Goal: Information Seeking & Learning: Learn about a topic

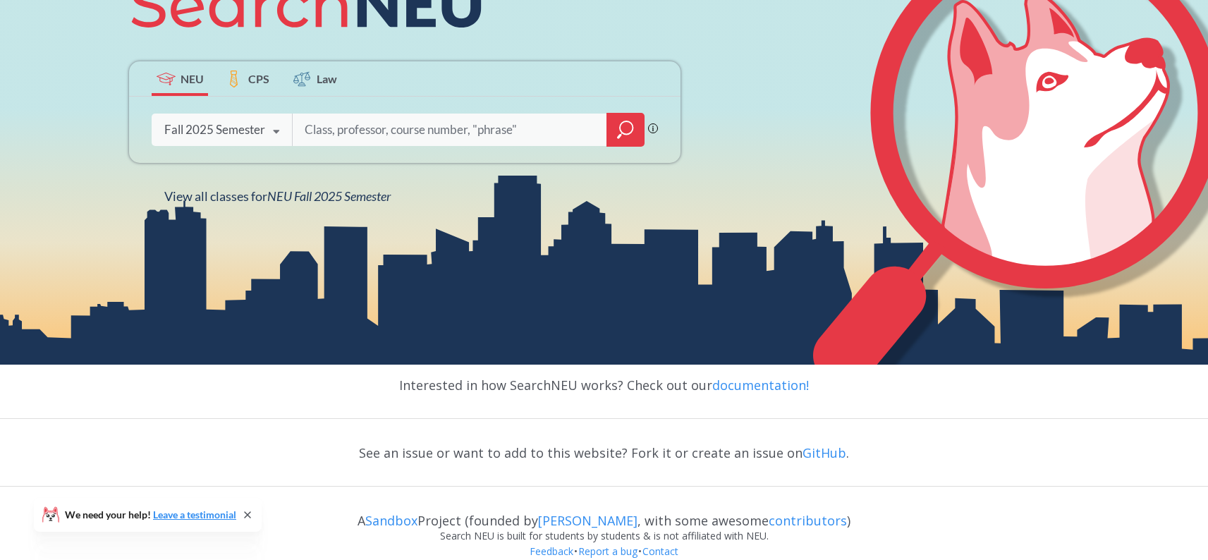
scroll to position [243, 0]
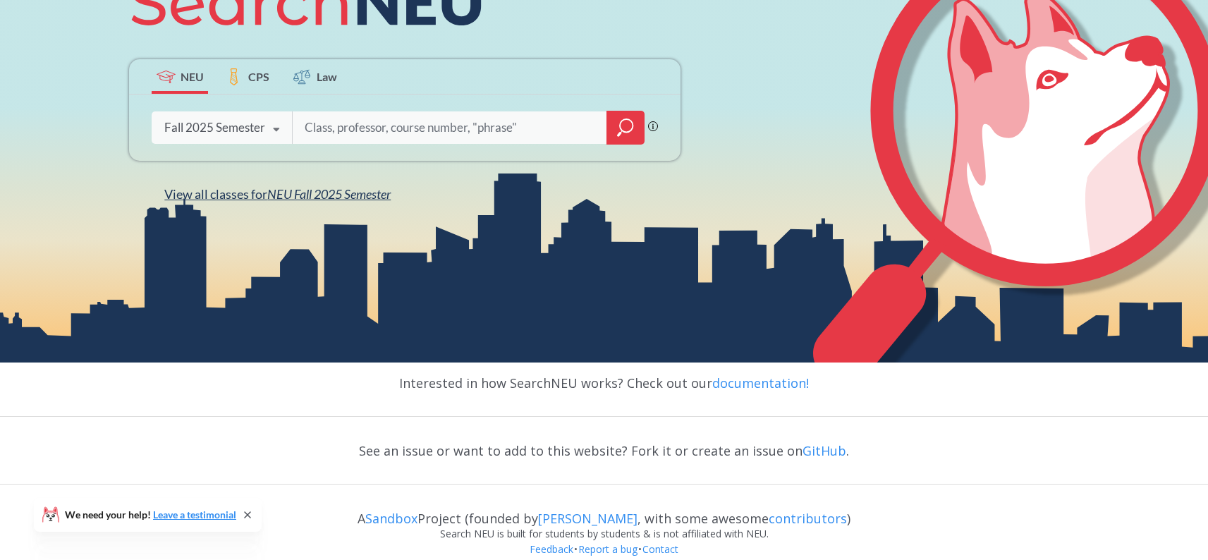
click at [320, 198] on span "NEU Fall 2025 Semester" at bounding box center [328, 194] width 123 height 16
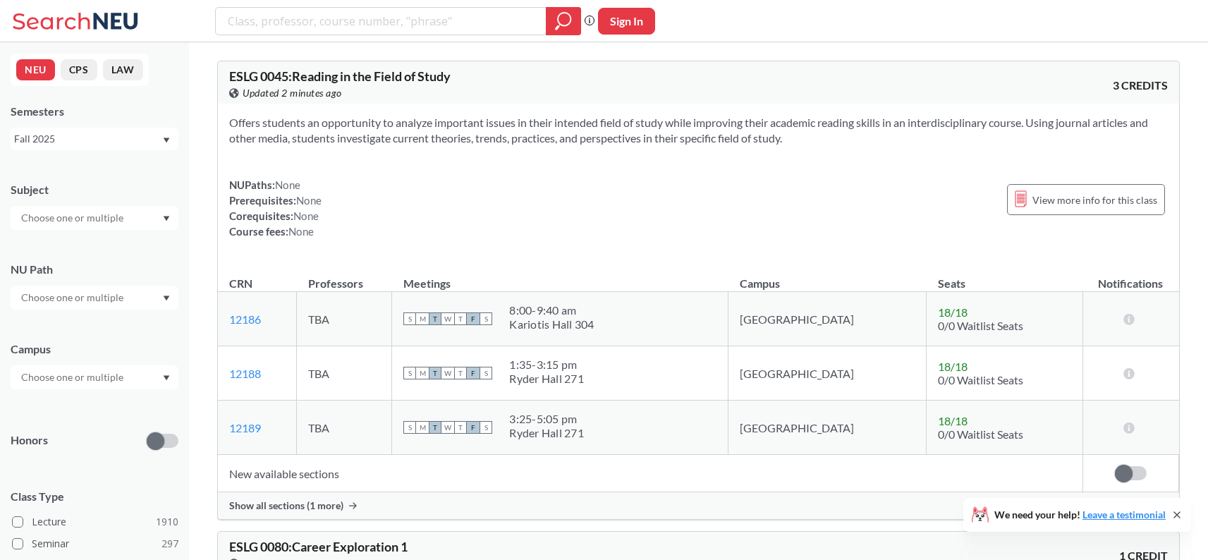
click at [123, 217] on input "text" at bounding box center [73, 217] width 118 height 17
type input "music"
click at [116, 184] on div "Subject" at bounding box center [95, 190] width 168 height 16
click at [96, 300] on input "text" at bounding box center [73, 297] width 118 height 17
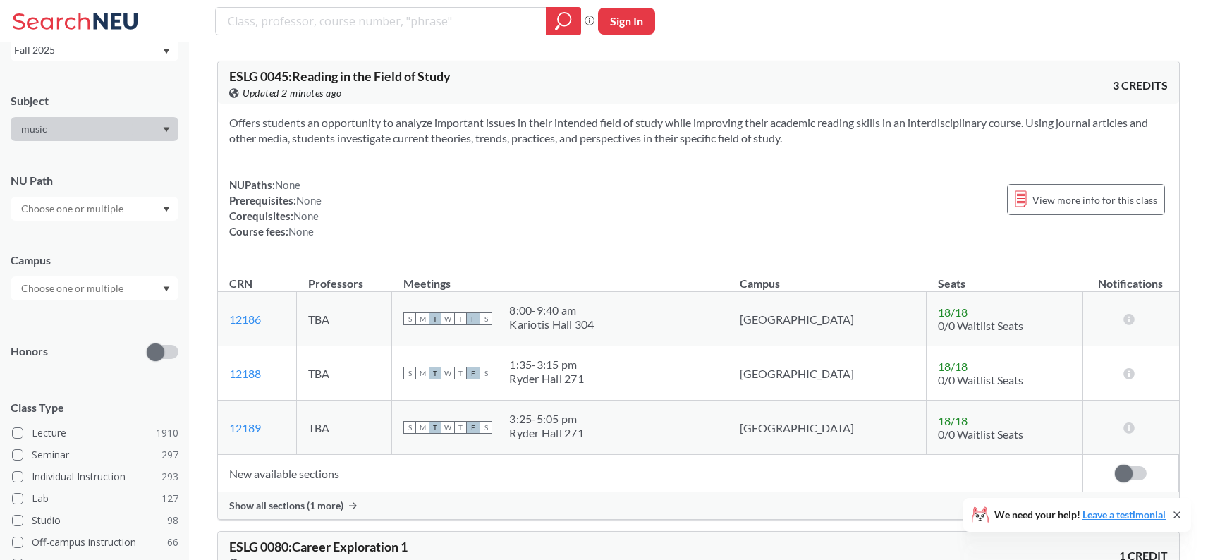
click at [103, 173] on div "NU Path" at bounding box center [95, 181] width 168 height 16
click at [355, 23] on input "search" at bounding box center [381, 21] width 310 height 24
type input "music"
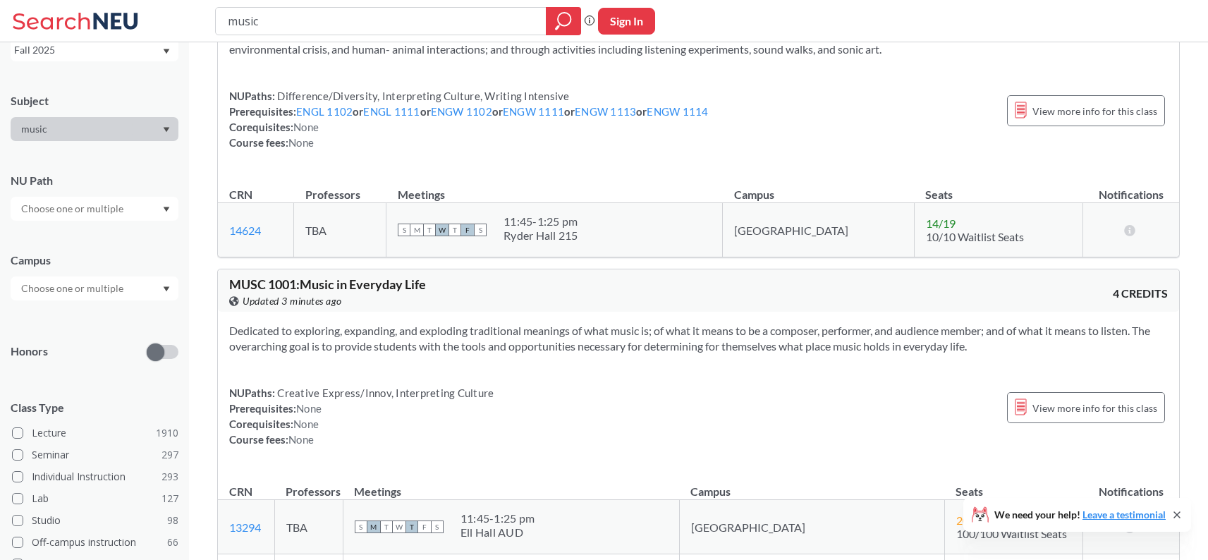
scroll to position [3228, 0]
